Goal: Task Accomplishment & Management: Use online tool/utility

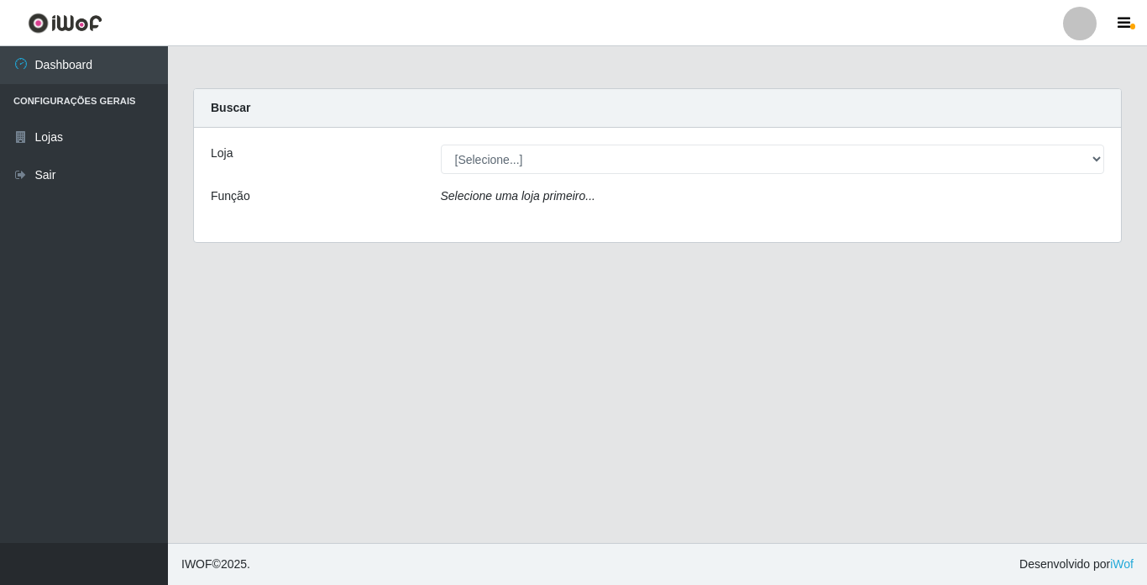
click at [621, 187] on div "Selecione uma loja primeiro..." at bounding box center [773, 199] width 690 height 24
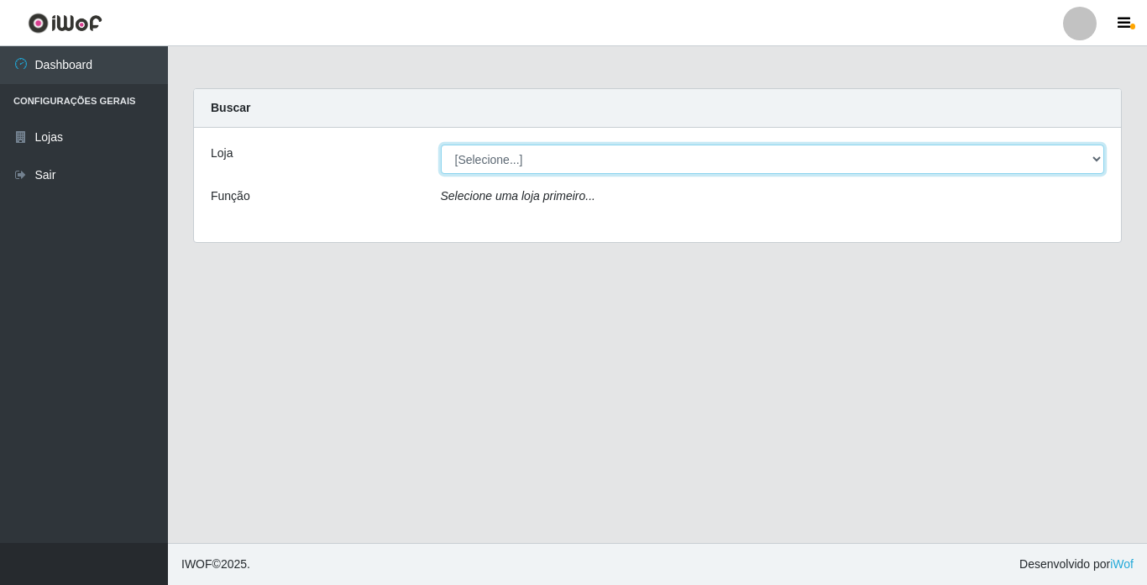
click at [621, 168] on select "[Selecione...] Bemais Supermercados - [GEOGRAPHIC_DATA]" at bounding box center [773, 158] width 664 height 29
select select "250"
click at [441, 144] on select "[Selecione...] Bemais Supermercados - [GEOGRAPHIC_DATA]" at bounding box center [773, 158] width 664 height 29
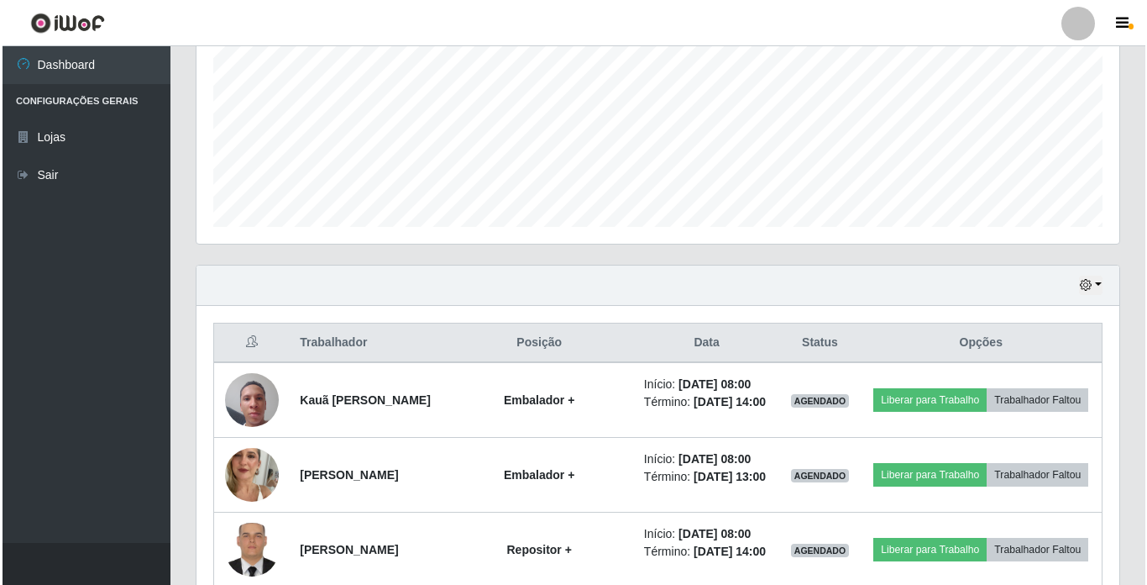
scroll to position [588, 0]
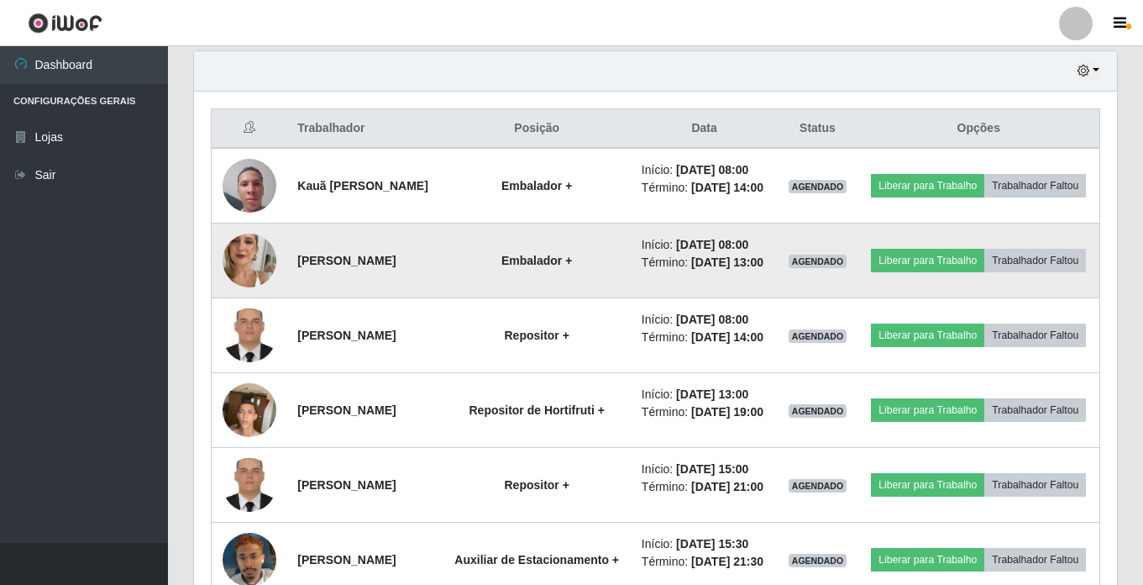
click at [241, 289] on img at bounding box center [250, 260] width 54 height 96
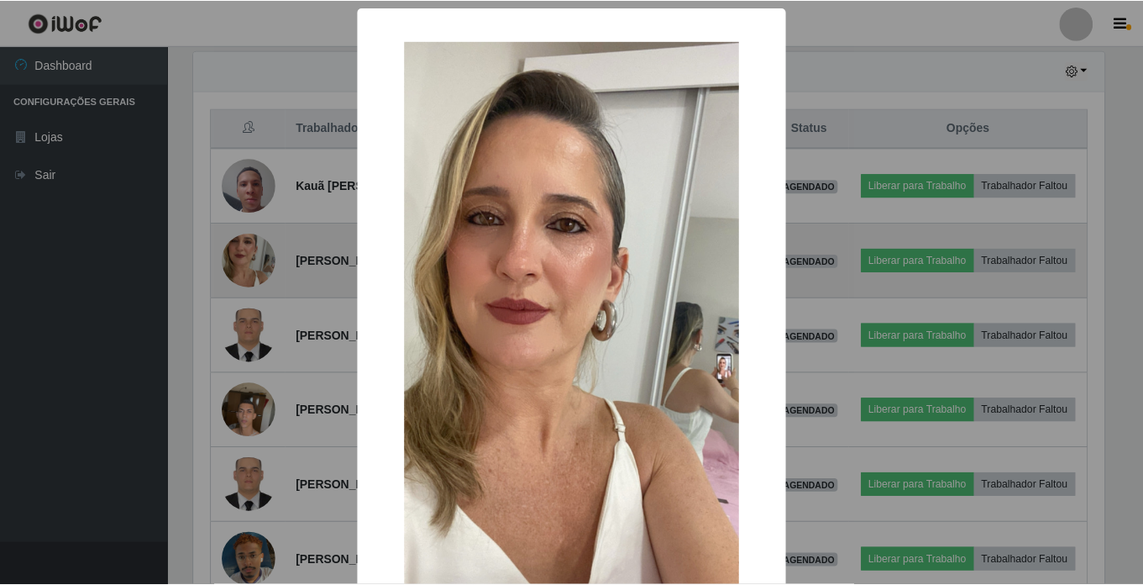
scroll to position [349, 915]
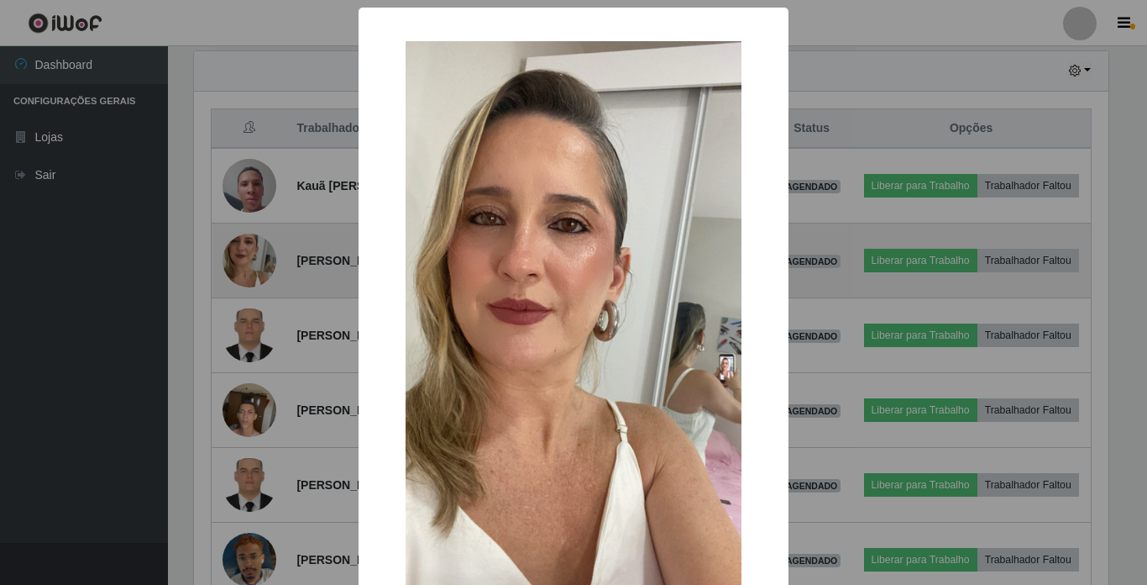
click at [241, 289] on div "× OK Cancel" at bounding box center [573, 292] width 1147 height 585
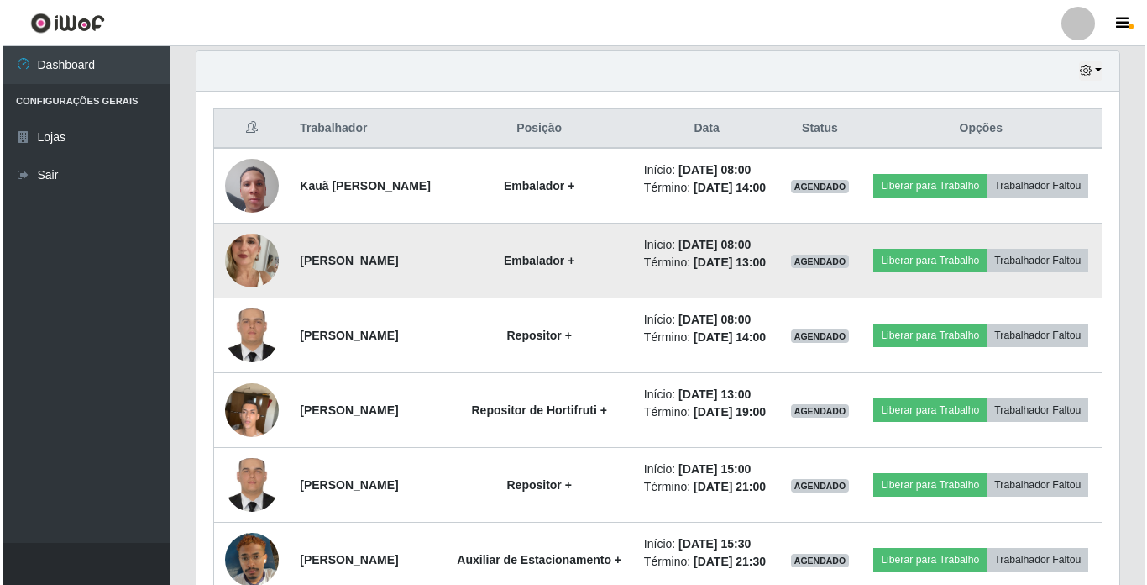
scroll to position [349, 923]
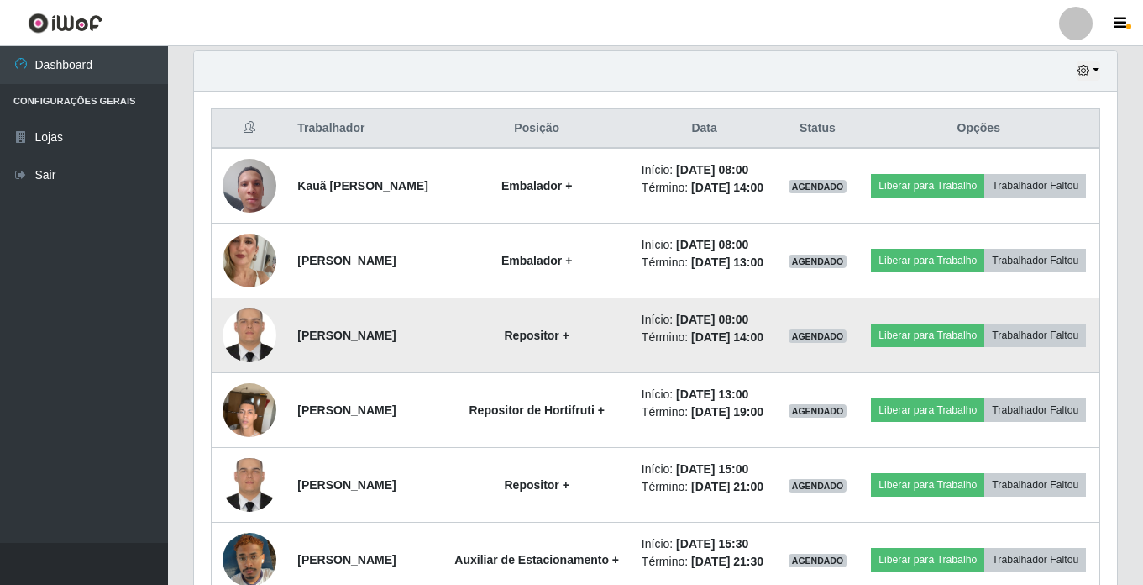
click at [256, 365] on img at bounding box center [250, 335] width 54 height 71
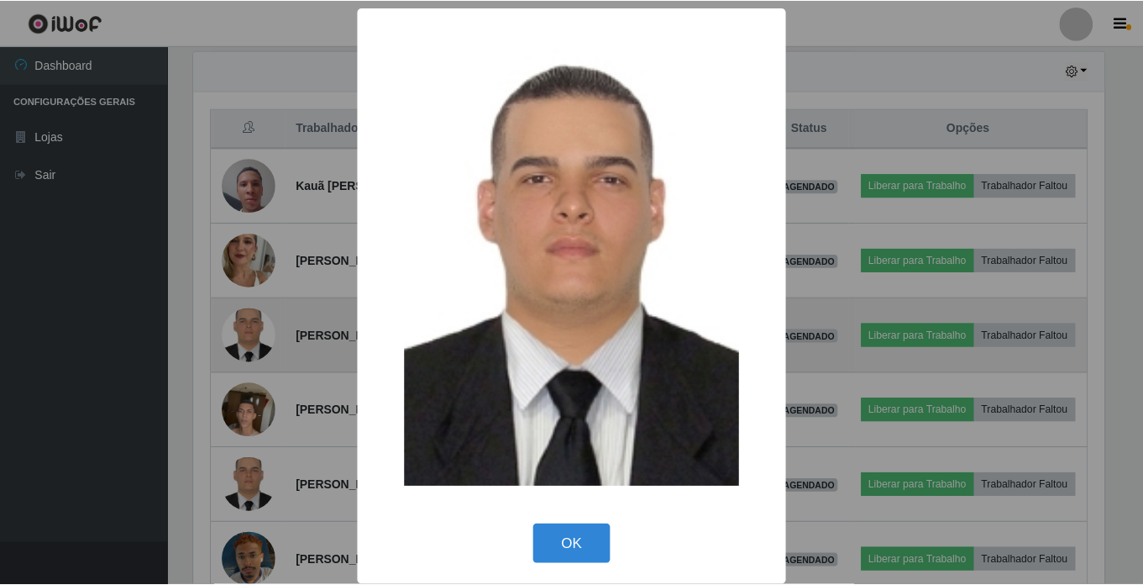
scroll to position [349, 915]
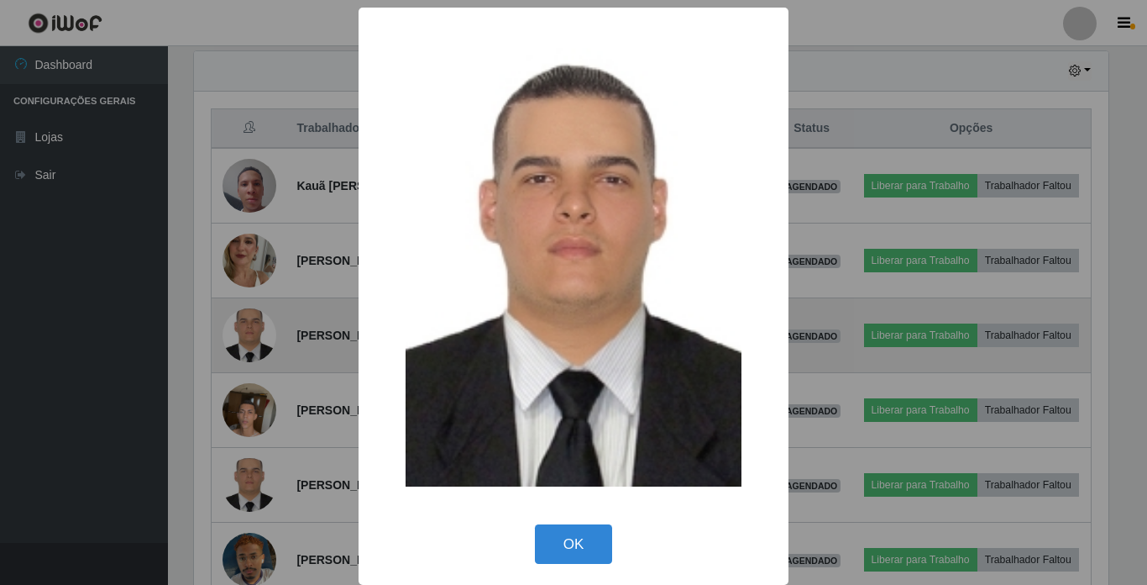
click at [256, 365] on div "× OK Cancel" at bounding box center [573, 292] width 1147 height 585
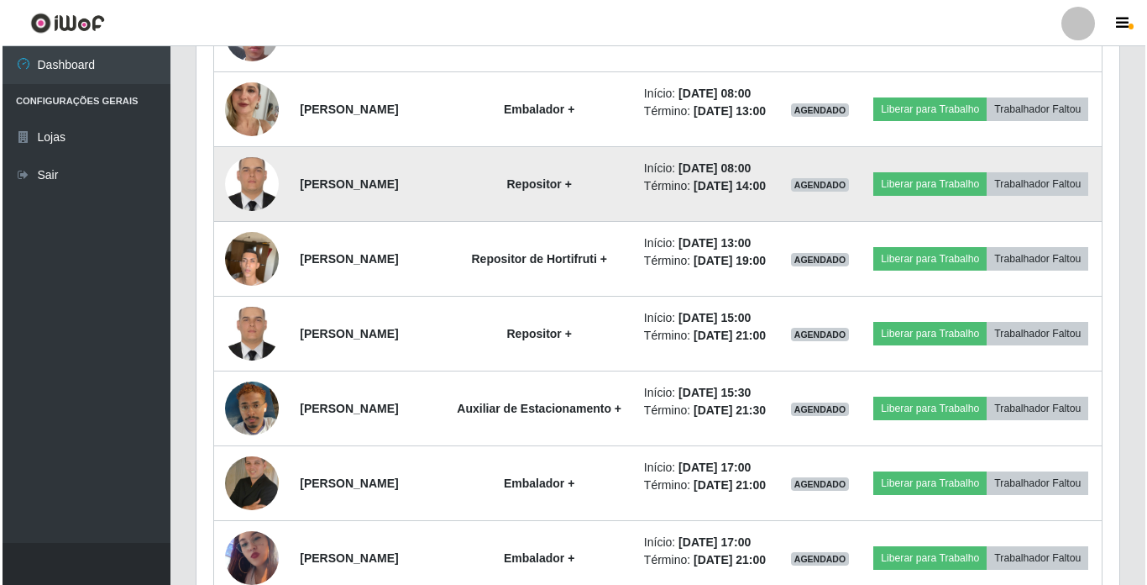
scroll to position [756, 0]
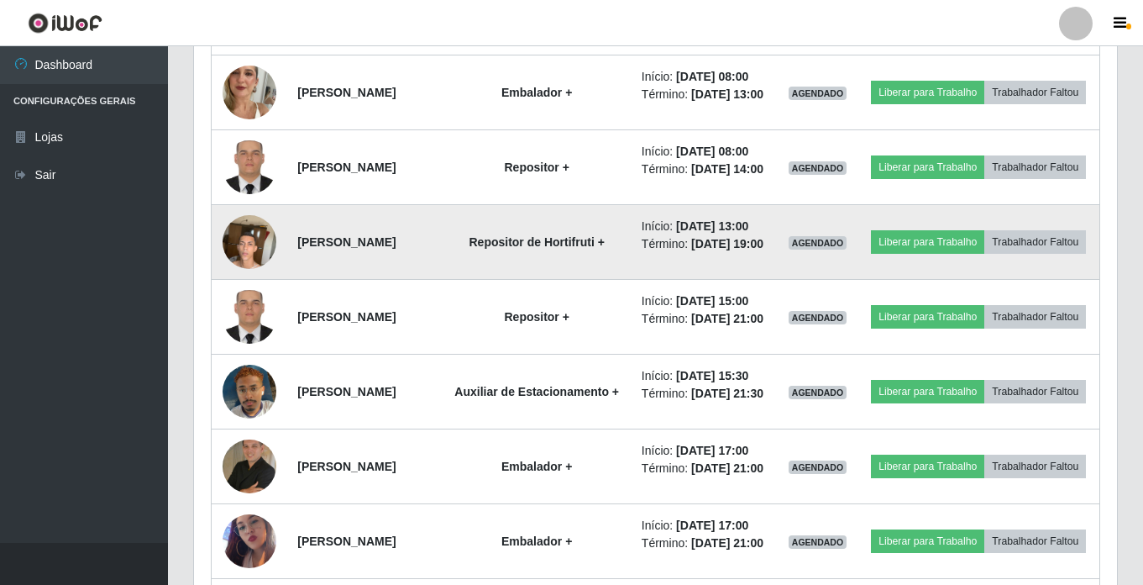
click at [257, 277] on img at bounding box center [250, 241] width 54 height 71
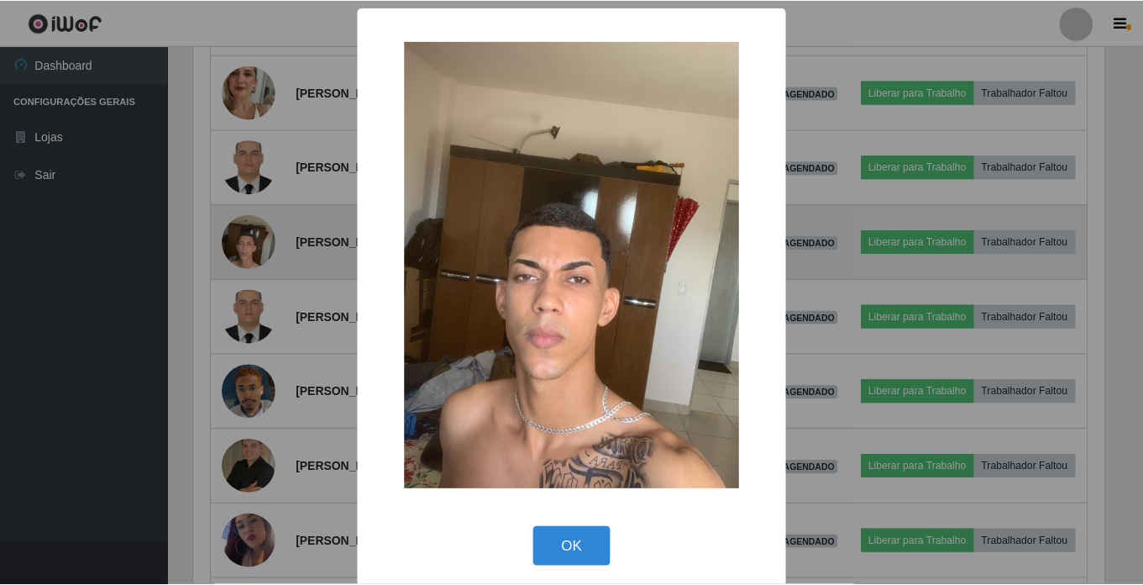
scroll to position [349, 915]
click at [257, 283] on div "× OK Cancel" at bounding box center [573, 292] width 1147 height 585
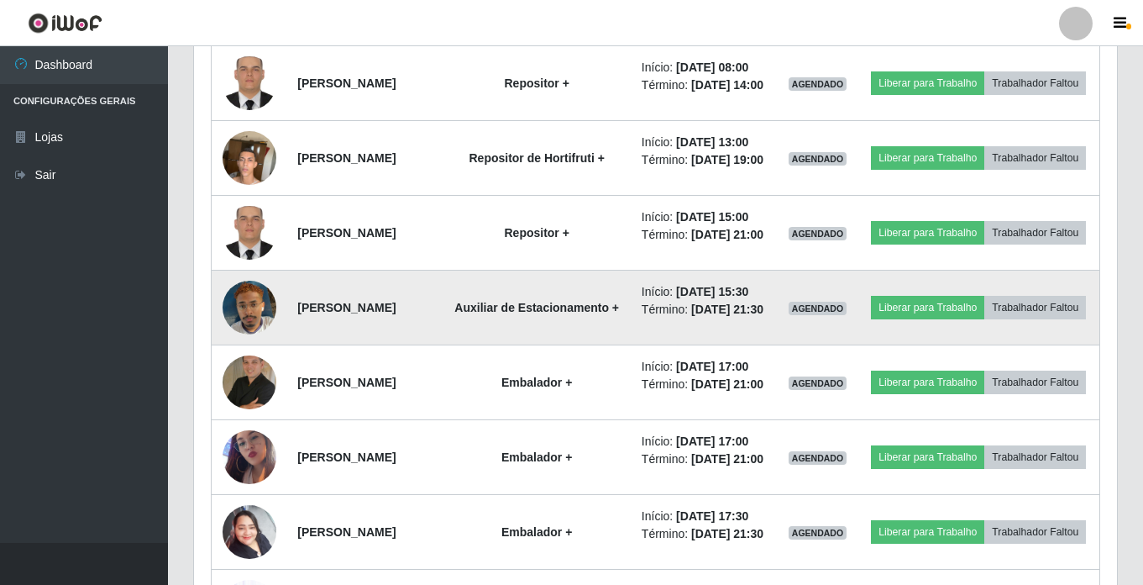
scroll to position [924, 0]
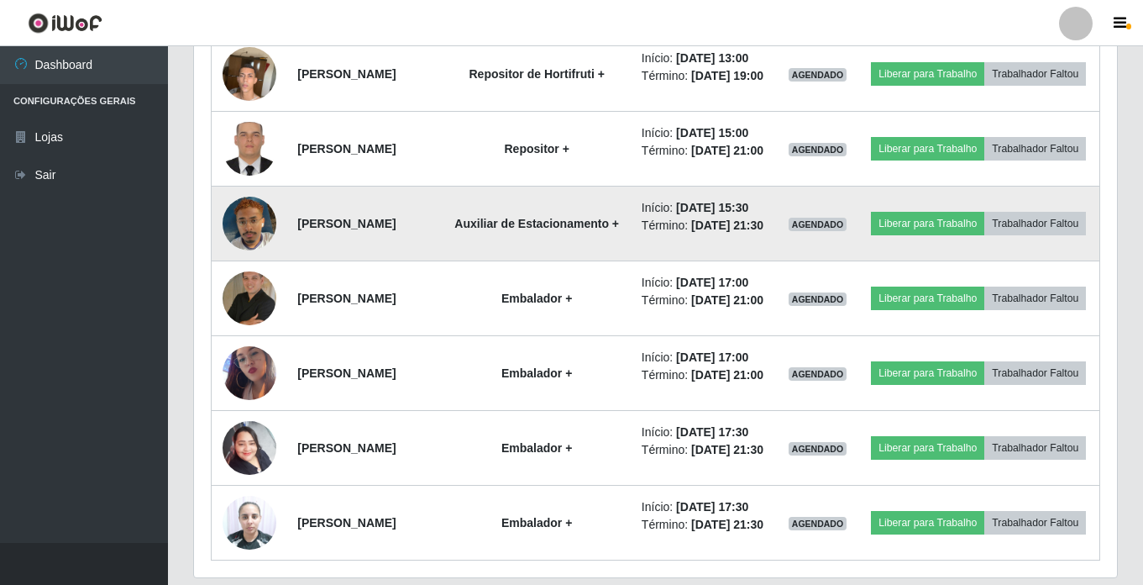
click at [243, 271] on img at bounding box center [250, 224] width 54 height 96
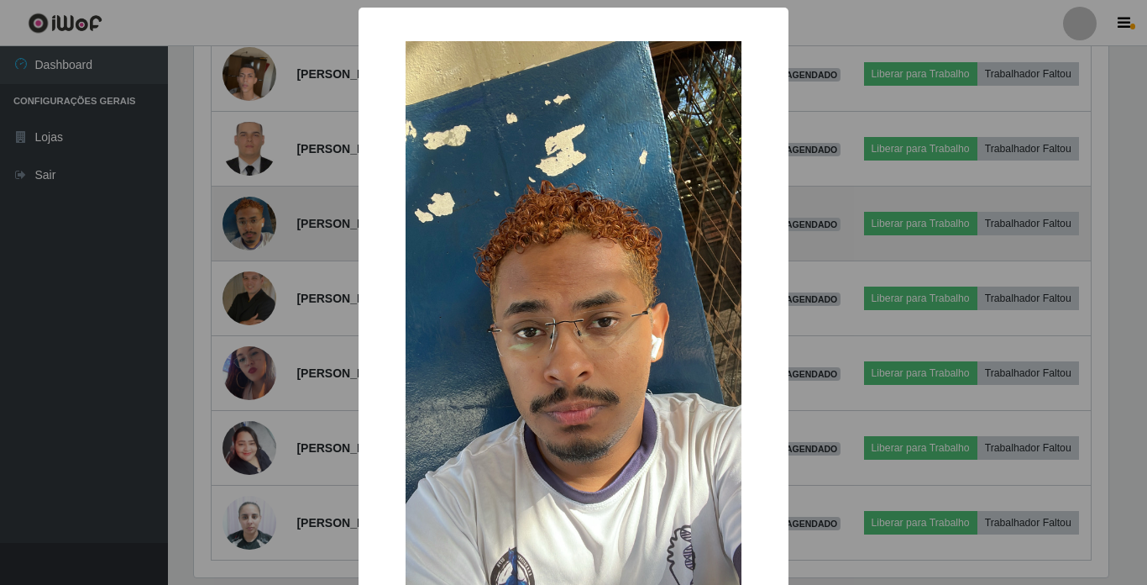
click at [243, 302] on div "× OK Cancel" at bounding box center [573, 292] width 1147 height 585
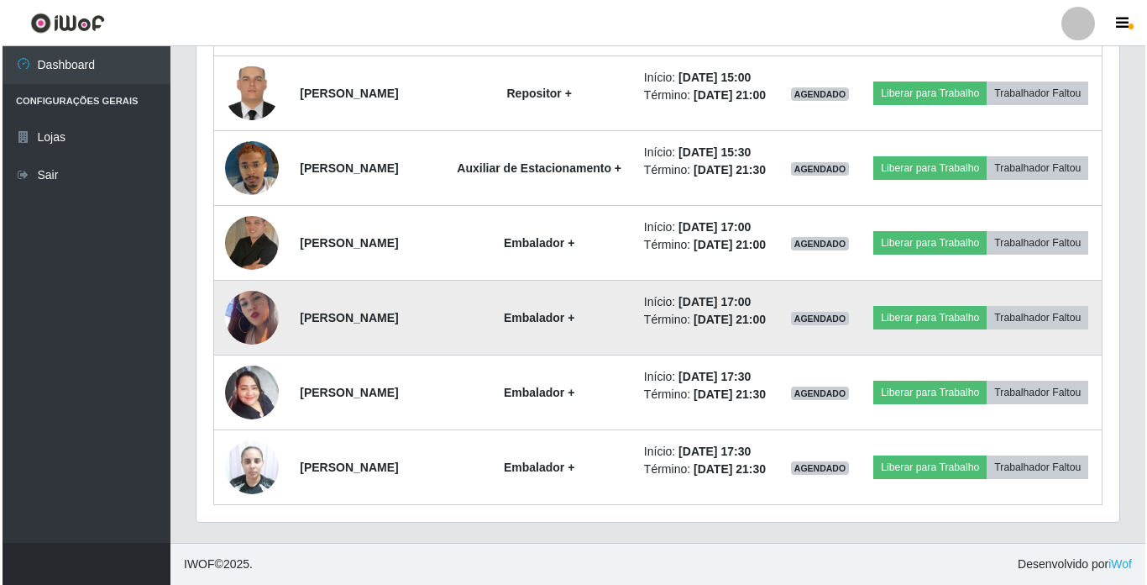
scroll to position [1105, 0]
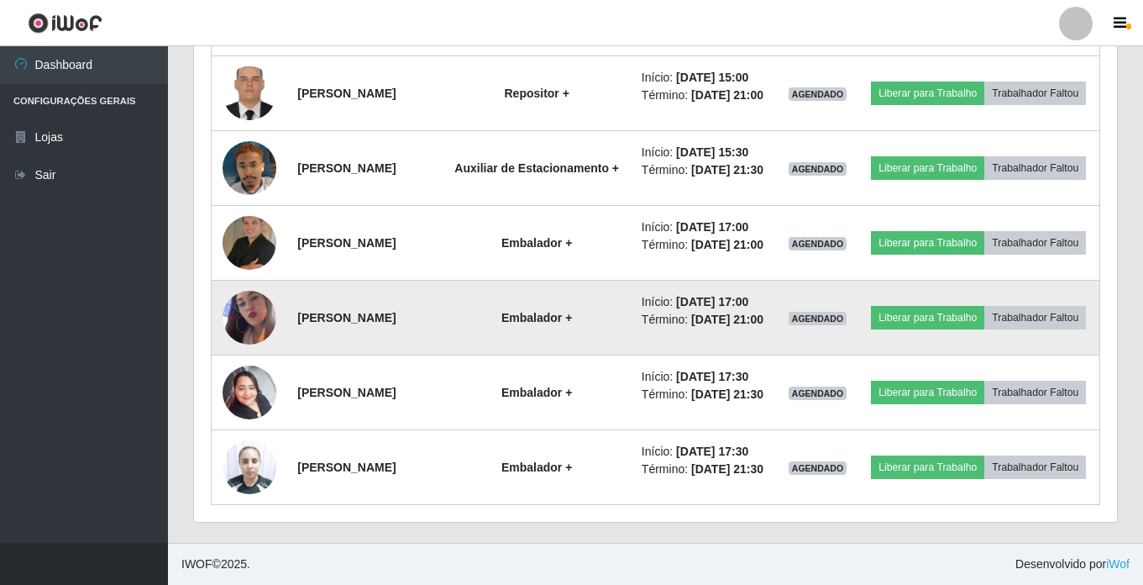
click at [239, 278] on img at bounding box center [250, 318] width 54 height 96
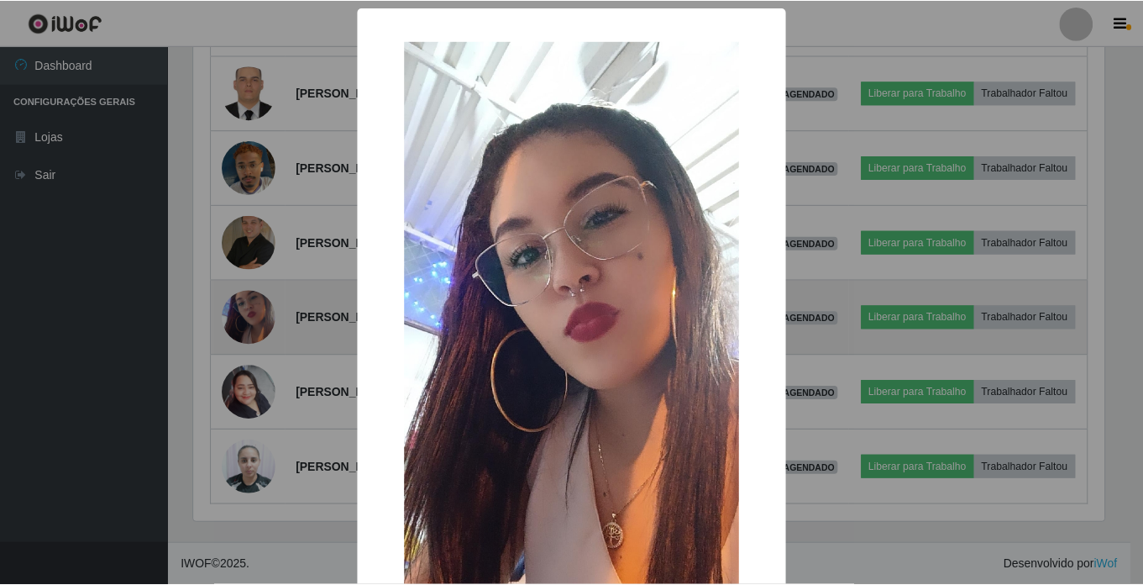
scroll to position [349, 915]
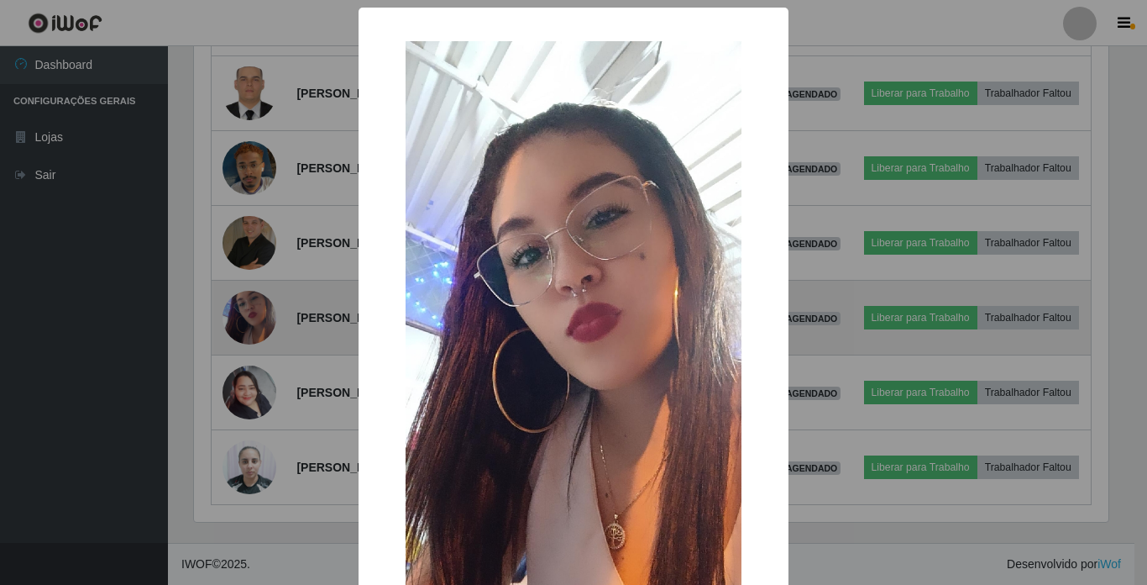
click at [239, 278] on div "× OK Cancel" at bounding box center [573, 292] width 1147 height 585
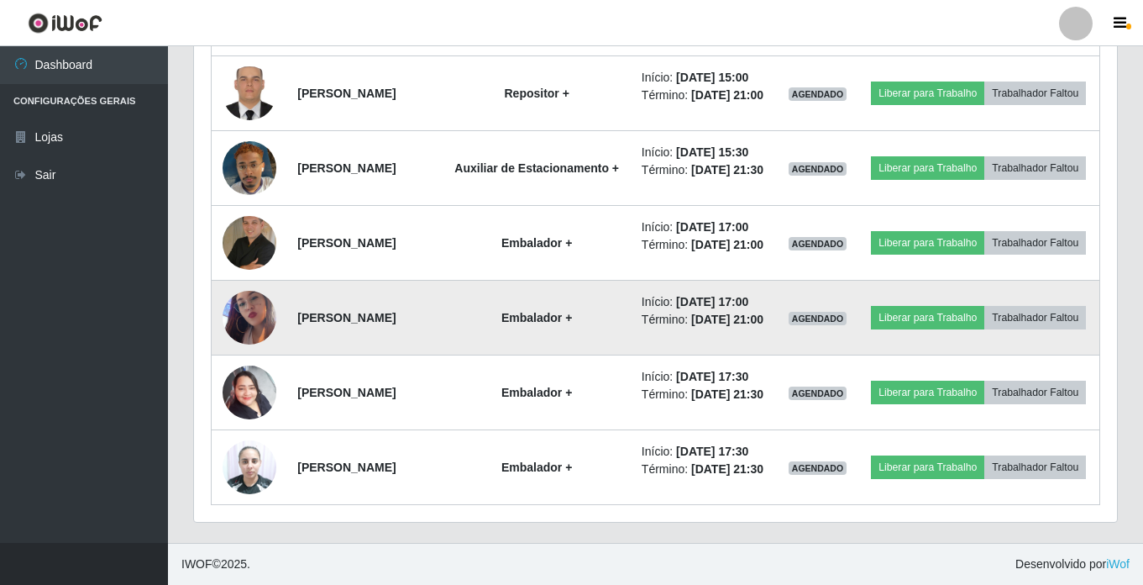
scroll to position [349, 923]
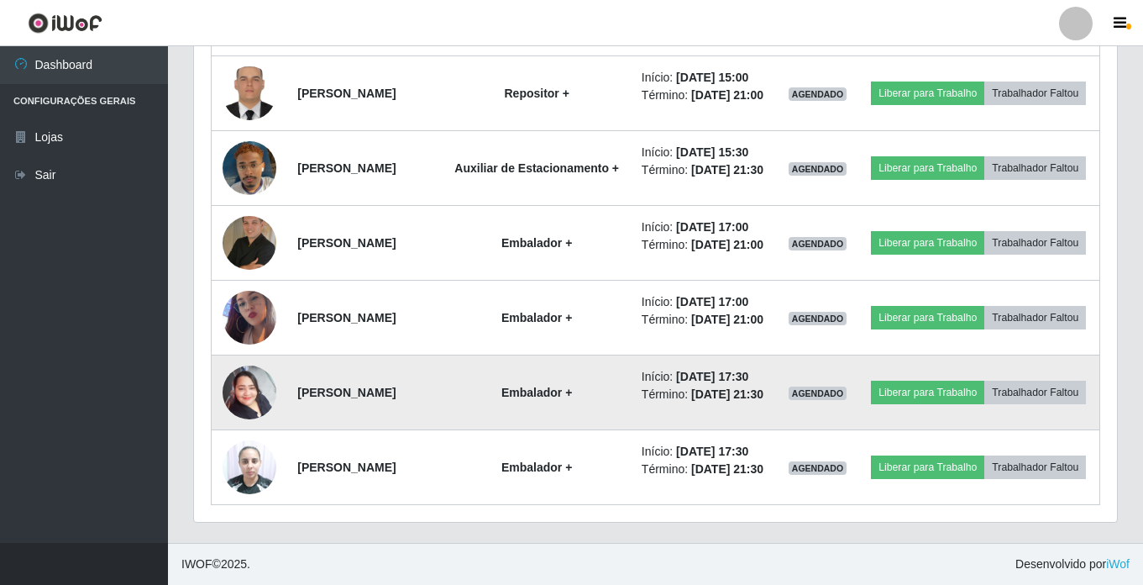
click at [239, 371] on img at bounding box center [250, 391] width 54 height 71
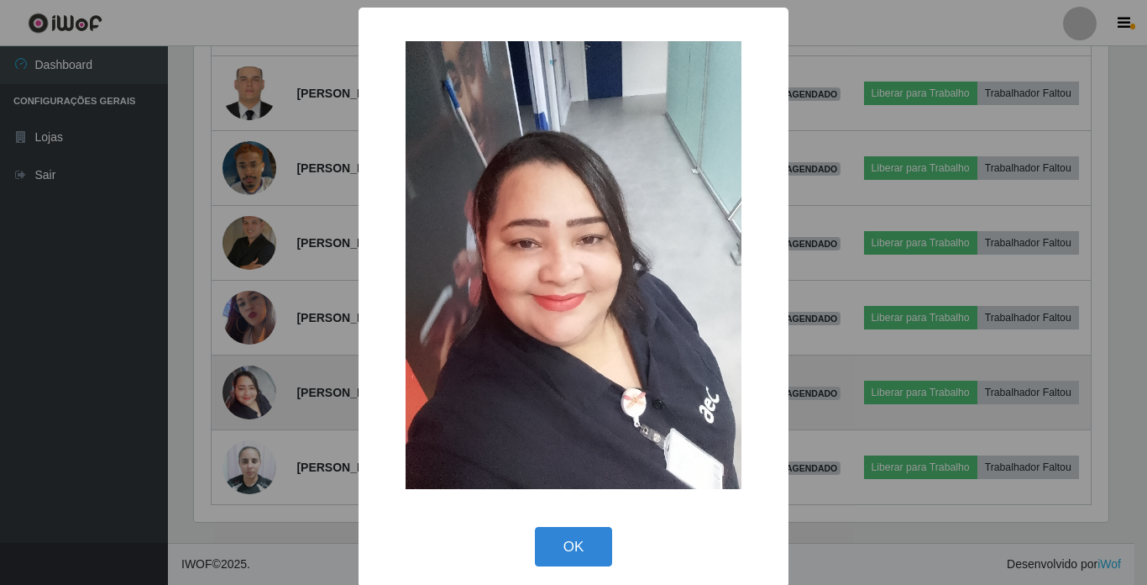
click at [239, 371] on div "× OK Cancel" at bounding box center [573, 292] width 1147 height 585
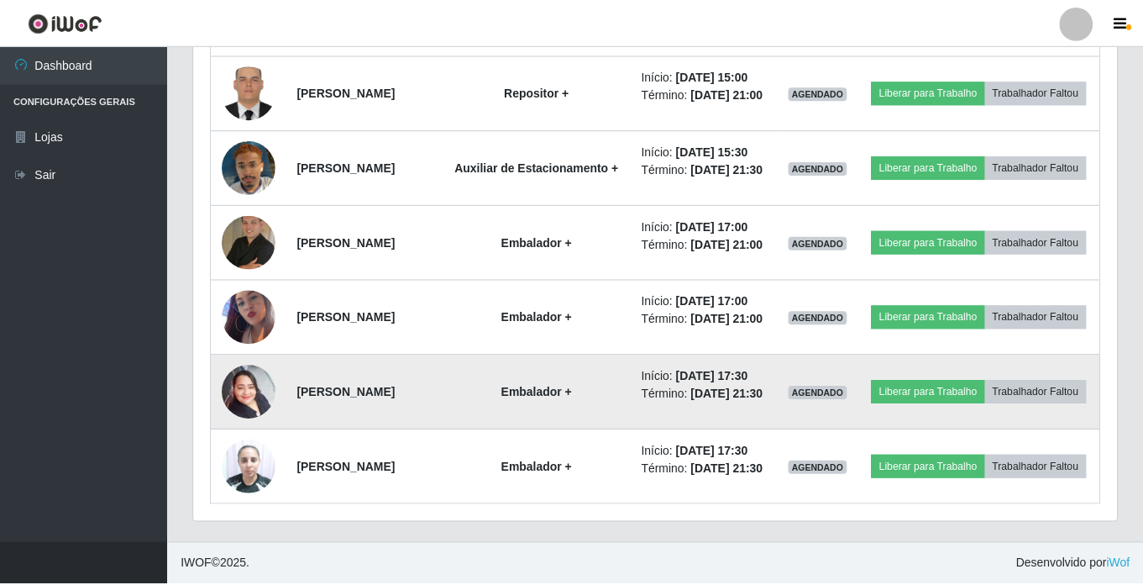
scroll to position [0, 0]
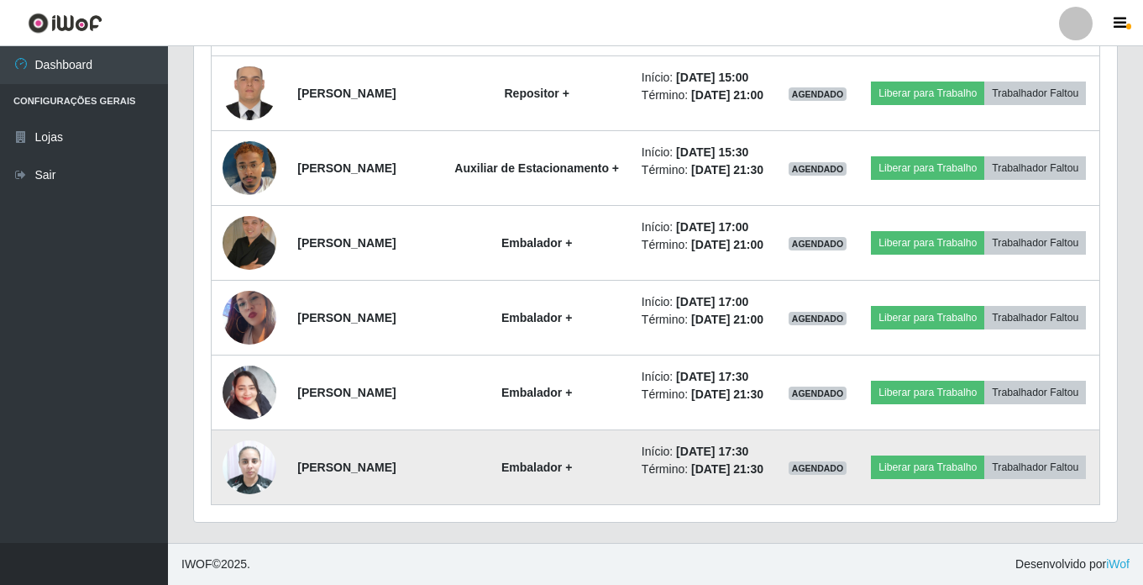
click at [235, 464] on img at bounding box center [250, 466] width 54 height 71
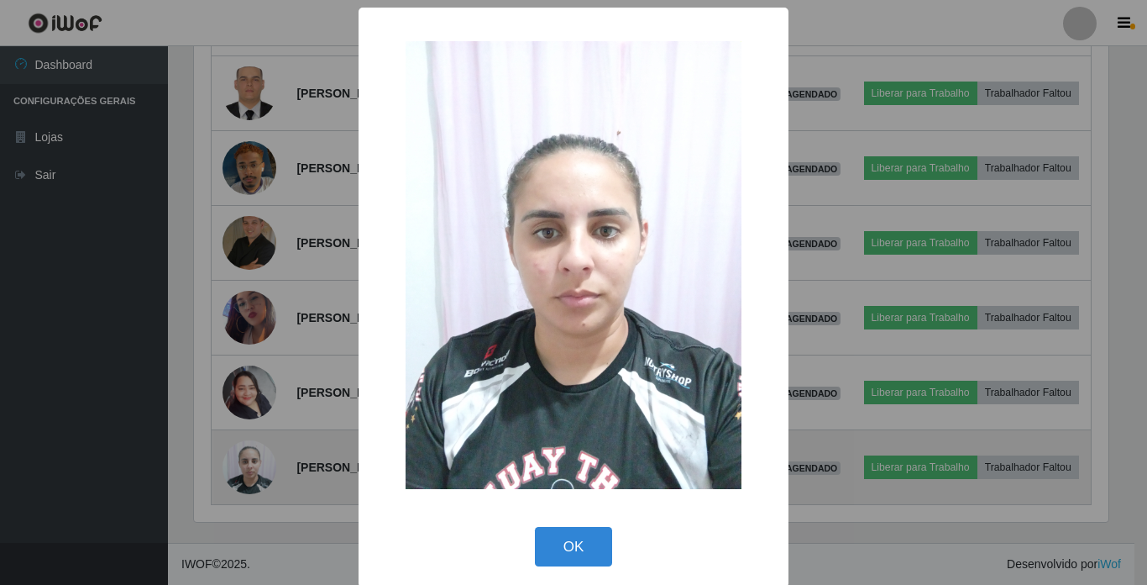
click at [235, 464] on div "× OK Cancel" at bounding box center [573, 292] width 1147 height 585
